Goal: Check status: Check status

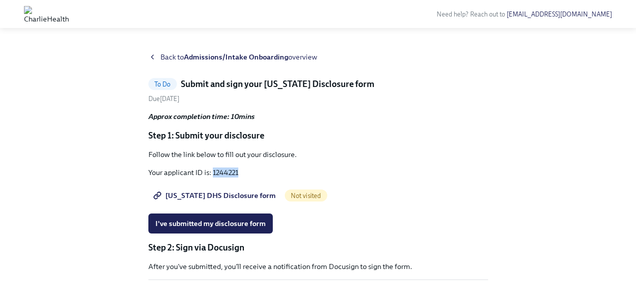
drag, startPoint x: 240, startPoint y: 173, endPoint x: 213, endPoint y: 174, distance: 26.5
click at [213, 174] on p "Your applicant ID is: 1244221" at bounding box center [318, 172] width 340 height 10
copy p "1244221"
click at [209, 192] on span "[US_STATE] DHS Disclosure form" at bounding box center [215, 195] width 120 height 10
click at [255, 224] on span "I've submitted my disclosure form" at bounding box center [210, 223] width 110 height 10
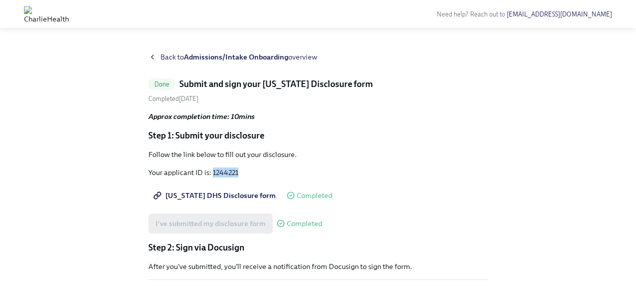
click at [259, 57] on strong "Admissions/Intake Onboarding" at bounding box center [236, 56] width 104 height 9
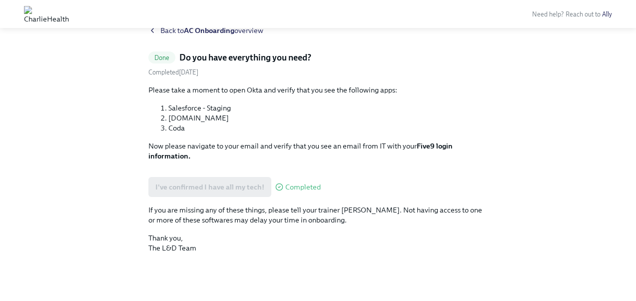
scroll to position [205, 0]
